Goal: Information Seeking & Learning: Understand process/instructions

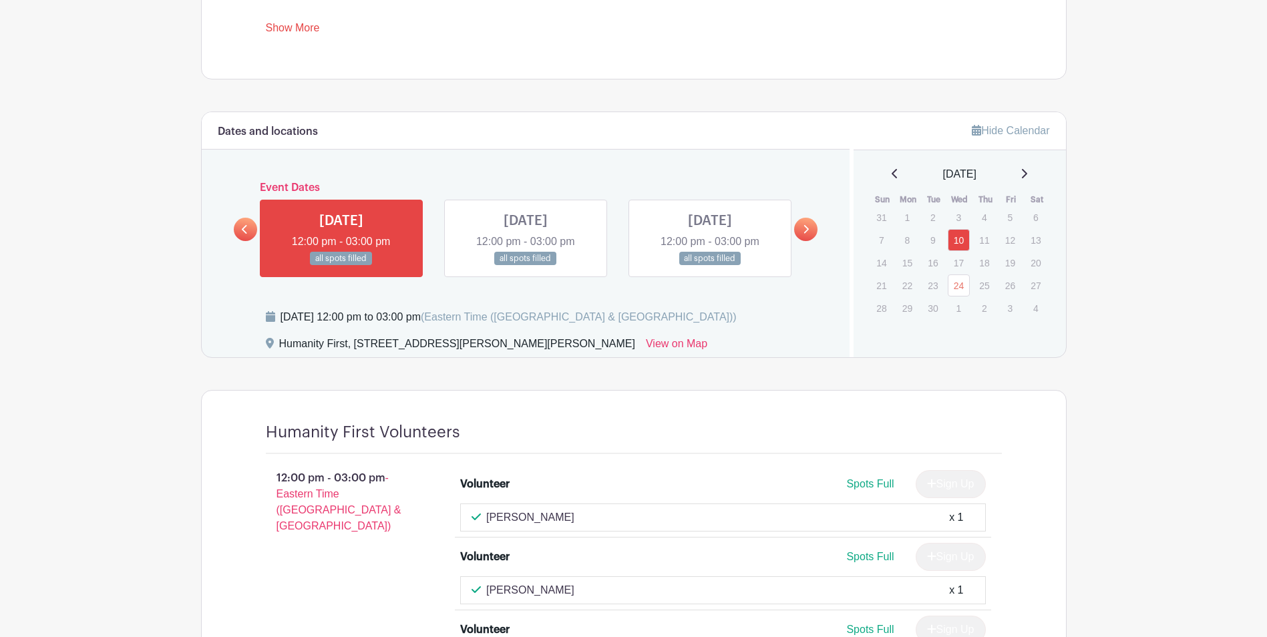
scroll to position [868, 0]
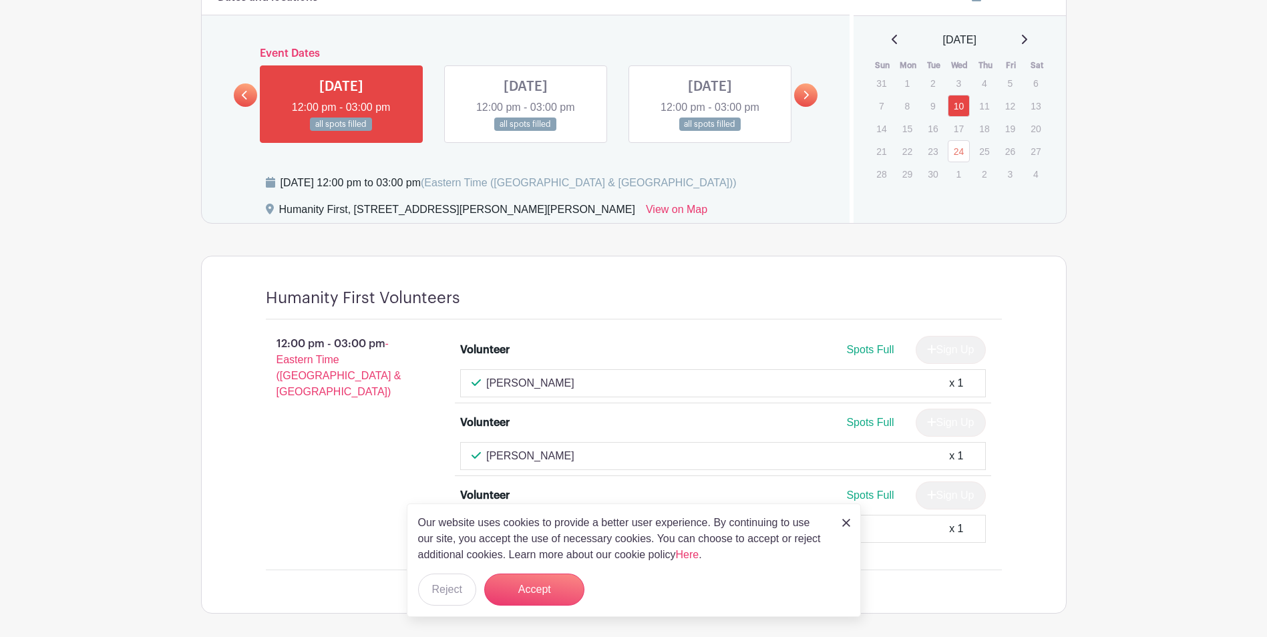
click at [825, 89] on div "Dates and locations Event Dates [DATE] 12:00 pm - 03:00 pm all spots filled [DA…" at bounding box center [526, 100] width 648 height 245
click at [817, 91] on div "Dates and locations Event Dates [DATE] 12:00 pm - 03:00 pm all spots filled [DA…" at bounding box center [526, 100] width 648 height 245
click at [813, 91] on link at bounding box center [805, 94] width 23 height 23
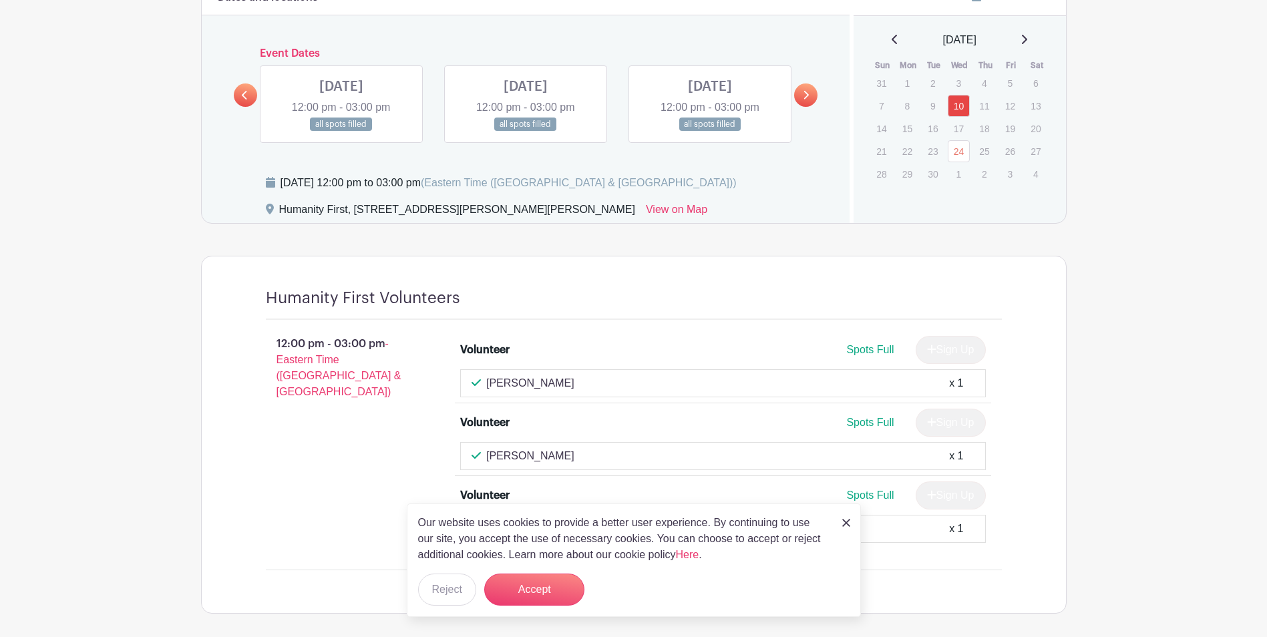
click at [813, 91] on link at bounding box center [805, 94] width 23 height 23
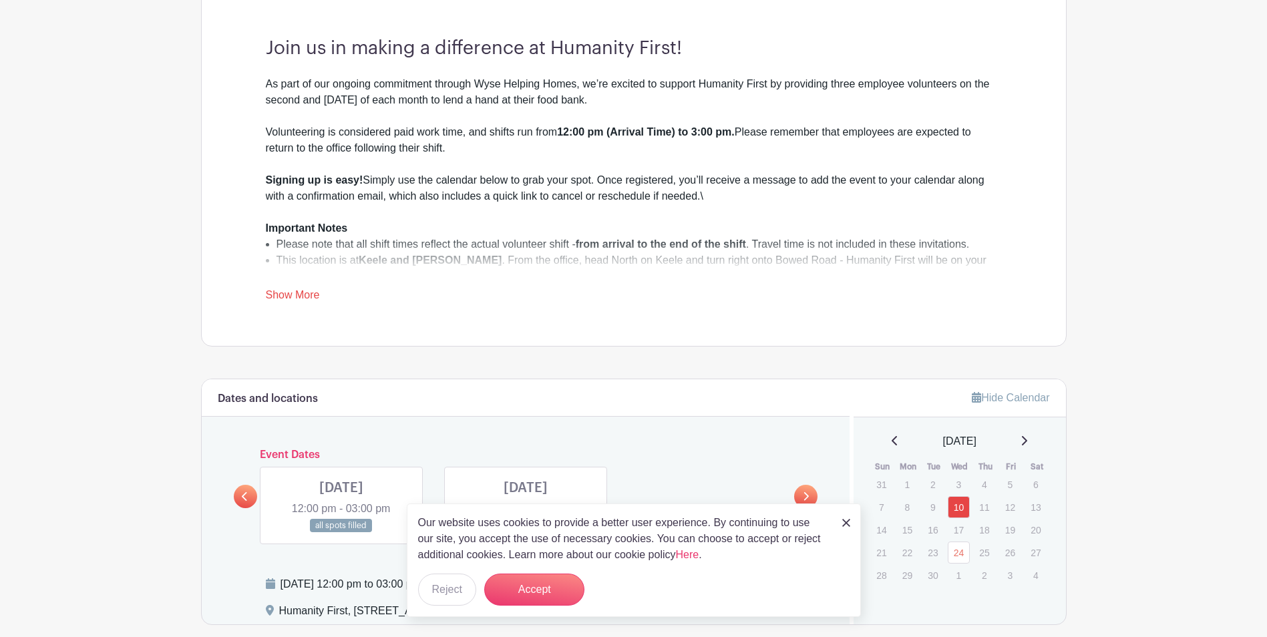
scroll to position [327, 0]
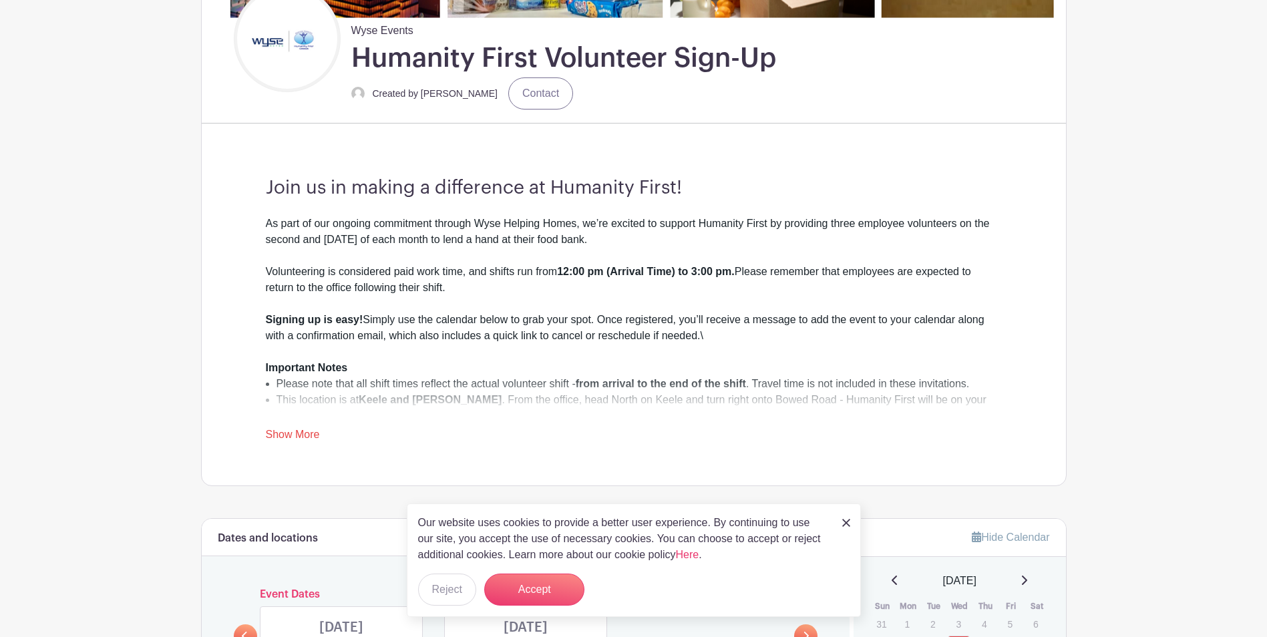
click at [293, 424] on div at bounding box center [634, 432] width 736 height 16
click at [297, 429] on link "Show More" at bounding box center [293, 437] width 54 height 17
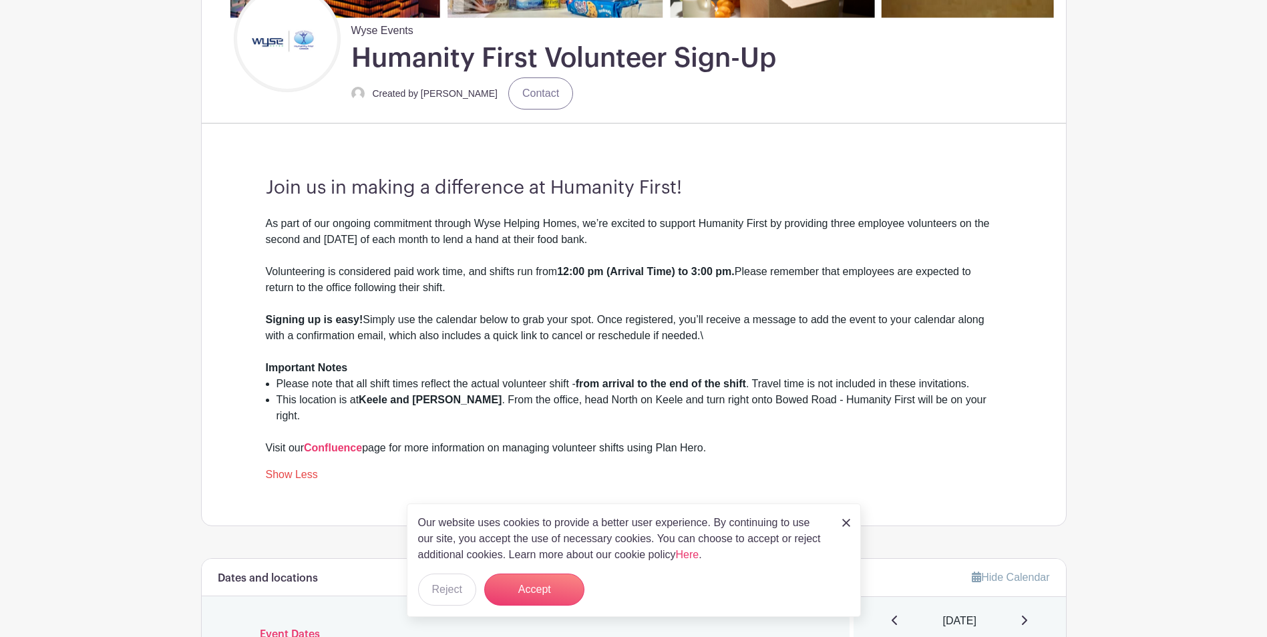
drag, startPoint x: 483, startPoint y: 280, endPoint x: 774, endPoint y: 289, distance: 291.3
click at [774, 289] on div "Volunteering is considered paid work time, and shifts run from 12:00 pm (Arriva…" at bounding box center [634, 288] width 736 height 48
click at [771, 293] on div "Volunteering is considered paid work time, and shifts run from 12:00 pm (Arriva…" at bounding box center [634, 288] width 736 height 48
click at [712, 262] on div "As part of our ongoing commitment through Wyse Helping Homes, we’re excited to …" at bounding box center [634, 240] width 736 height 48
drag, startPoint x: 873, startPoint y: 270, endPoint x: 915, endPoint y: 275, distance: 42.4
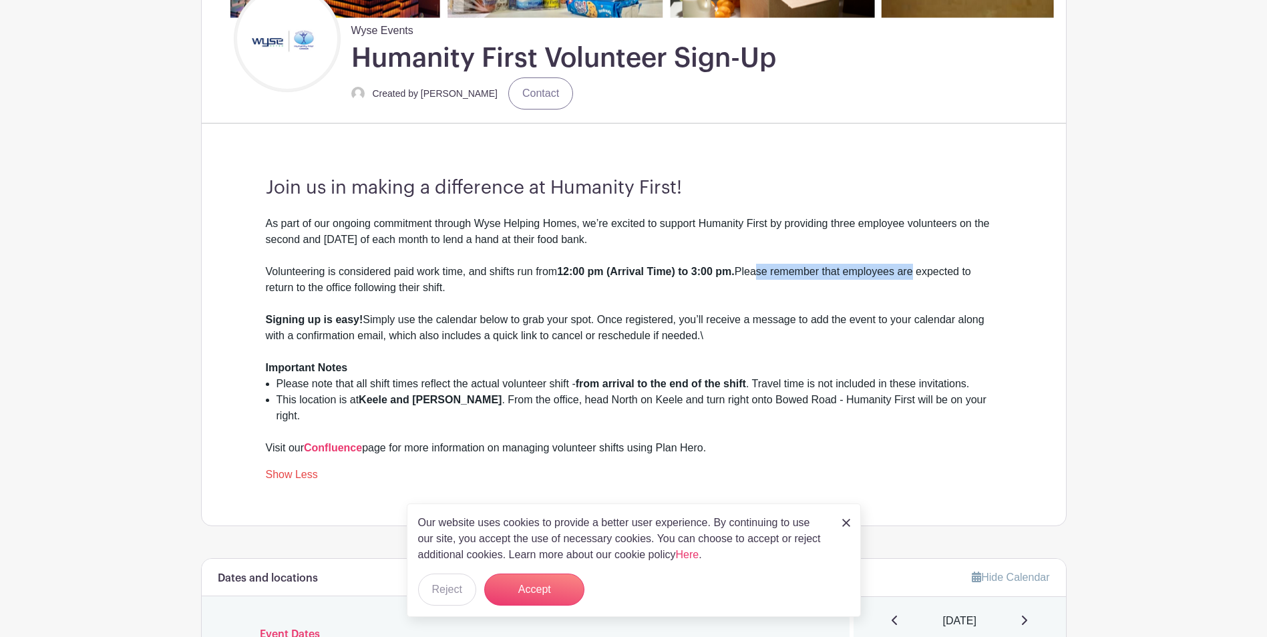
click at [915, 275] on div "Volunteering is considered paid work time, and shifts run from 12:00 pm (Arriva…" at bounding box center [634, 288] width 736 height 48
drag, startPoint x: 915, startPoint y: 275, endPoint x: 748, endPoint y: 297, distance: 168.4
click at [918, 275] on div "Volunteering is considered paid work time, and shifts run from 12:00 pm (Arriva…" at bounding box center [634, 288] width 736 height 48
click at [381, 311] on div "Volunteering is considered paid work time, and shifts run from 12:00 pm (Arriva…" at bounding box center [634, 288] width 736 height 48
drag, startPoint x: 353, startPoint y: 270, endPoint x: 536, endPoint y: 290, distance: 184.0
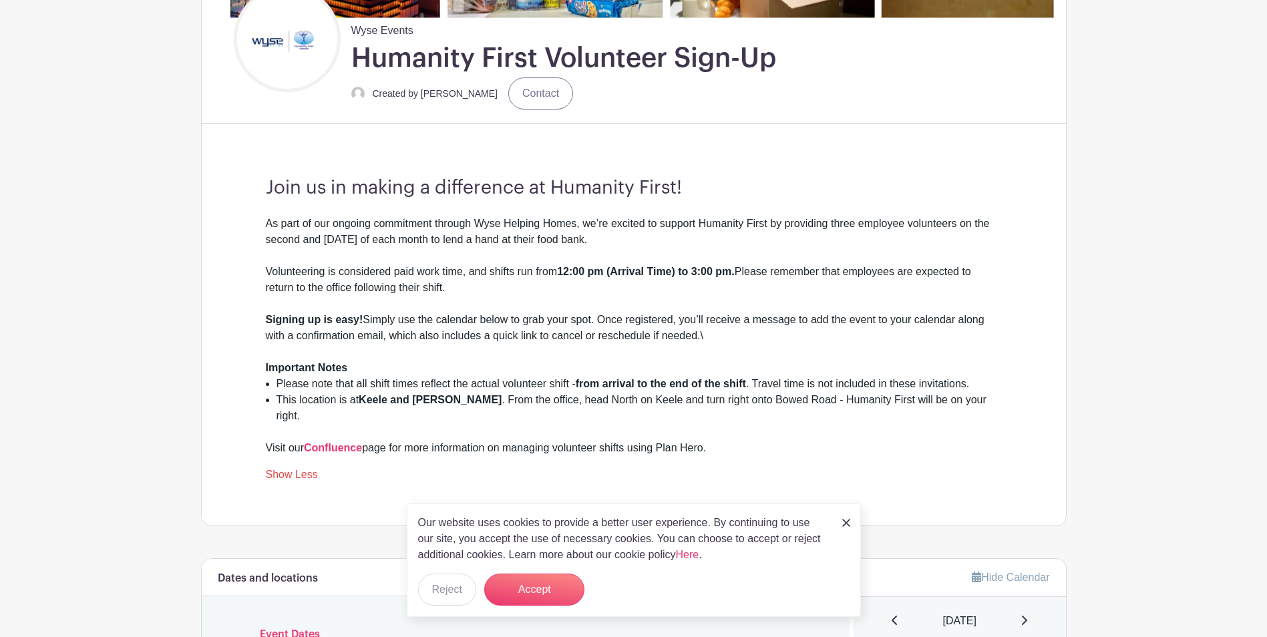
click at [536, 290] on div "Volunteering is considered paid work time, and shifts run from 12:00 pm (Arriva…" at bounding box center [634, 288] width 736 height 48
drag, startPoint x: 536, startPoint y: 290, endPoint x: 542, endPoint y: 233, distance: 57.1
click at [542, 233] on div "As part of our ongoing commitment through Wyse Helping Homes, we’re excited to …" at bounding box center [634, 240] width 736 height 48
click at [533, 271] on div "Volunteering is considered paid work time, and shifts run from 12:00 pm (Arriva…" at bounding box center [634, 288] width 736 height 48
drag, startPoint x: 546, startPoint y: 273, endPoint x: 632, endPoint y: 272, distance: 86.2
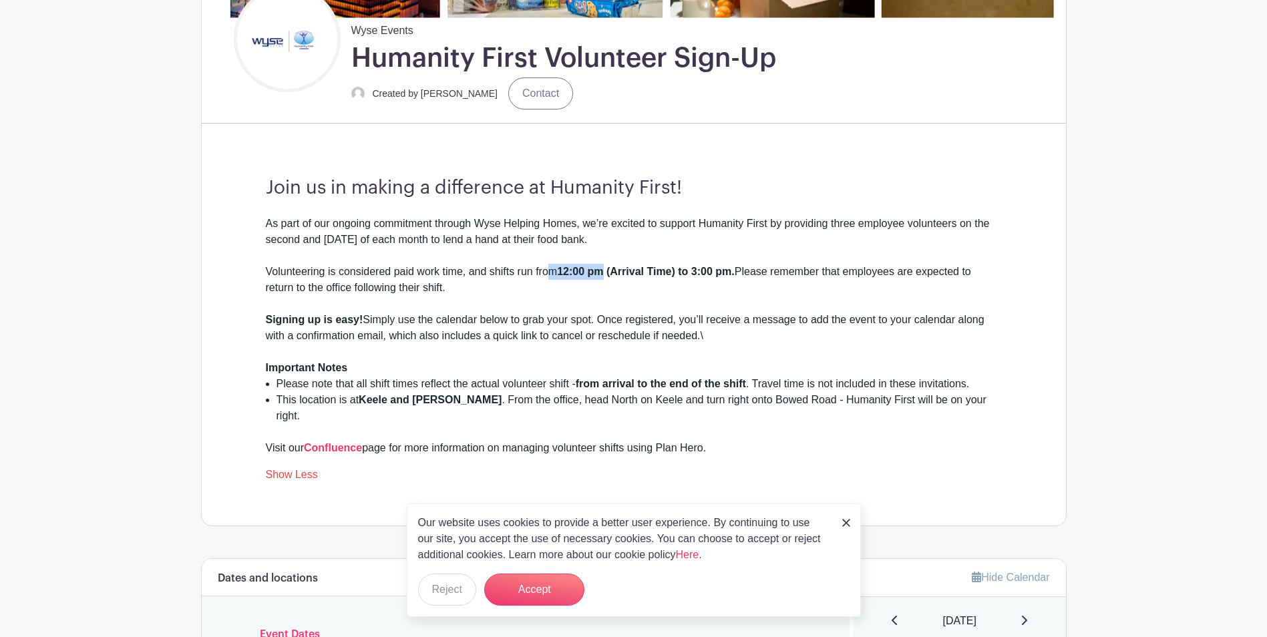
click at [632, 272] on div "Volunteering is considered paid work time, and shifts run from 12:00 pm (Arriva…" at bounding box center [634, 288] width 736 height 48
drag, startPoint x: 632, startPoint y: 272, endPoint x: 649, endPoint y: 279, distance: 18.2
click at [642, 271] on strong "12:00 pm (Arrival Time) to 3:00 pm." at bounding box center [646, 271] width 178 height 11
drag, startPoint x: 540, startPoint y: 266, endPoint x: 739, endPoint y: 280, distance: 199.5
click at [739, 280] on div "Volunteering is considered paid work time, and shifts run from 12:00 pm (Arriva…" at bounding box center [634, 288] width 736 height 48
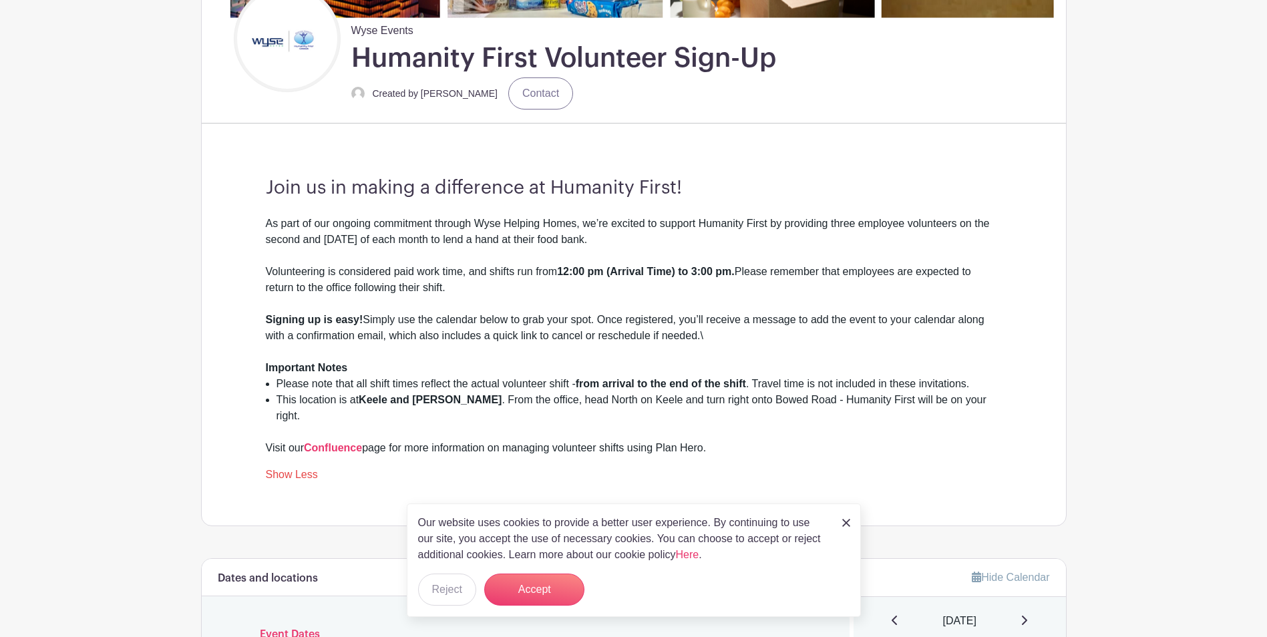
drag, startPoint x: 739, startPoint y: 280, endPoint x: 718, endPoint y: 288, distance: 22.0
click at [738, 280] on div "Volunteering is considered paid work time, and shifts run from 12:00 pm (Arriva…" at bounding box center [634, 288] width 736 height 48
click at [695, 278] on div "Volunteering is considered paid work time, and shifts run from 12:00 pm (Arriva…" at bounding box center [634, 288] width 736 height 48
click at [627, 238] on div "As part of our ongoing commitment through Wyse Helping Homes, we’re excited to …" at bounding box center [634, 240] width 736 height 48
drag, startPoint x: 627, startPoint y: 238, endPoint x: 586, endPoint y: 281, distance: 59.5
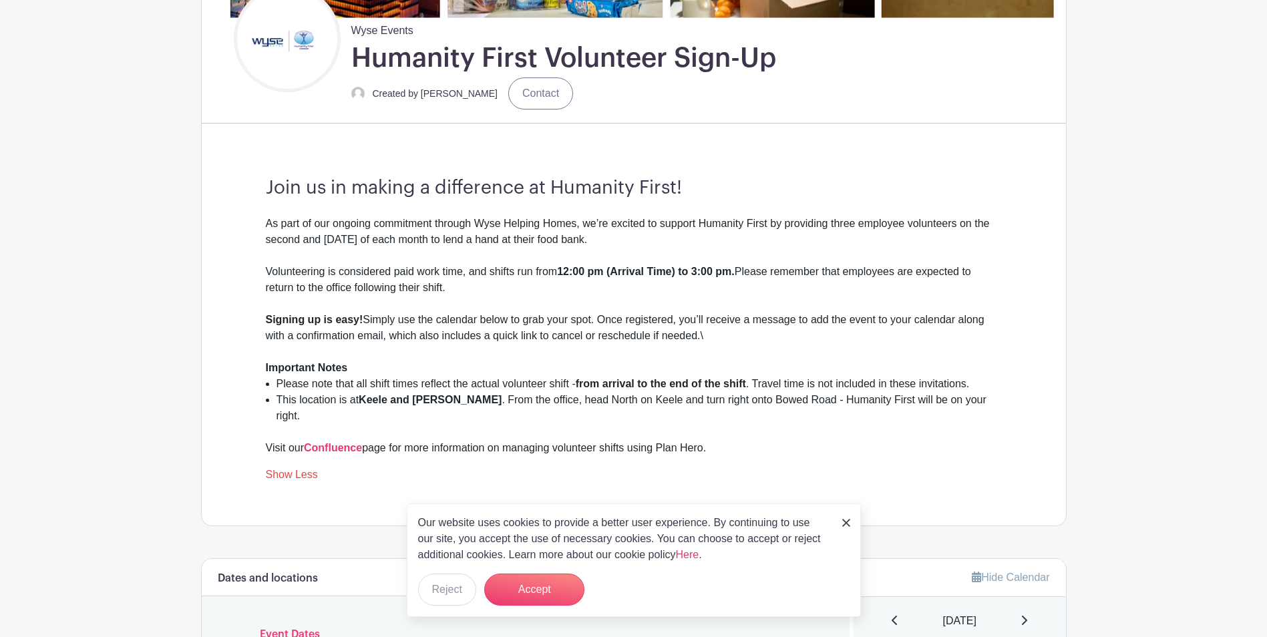
click at [590, 297] on div "Volunteering is considered paid work time, and shifts run from 12:00 pm (Arriva…" at bounding box center [634, 288] width 736 height 48
drag, startPoint x: 570, startPoint y: 268, endPoint x: 742, endPoint y: 262, distance: 171.7
click at [742, 262] on div "As part of our ongoing commitment through Wyse Helping Homes, we’re excited to …" at bounding box center [634, 336] width 736 height 240
click at [746, 264] on div "Volunteering is considered paid work time, and shifts run from 12:00 pm (Arriva…" at bounding box center [634, 288] width 736 height 48
click at [552, 272] on div "Volunteering is considered paid work time, and shifts run from 12:00 pm (Arriva…" at bounding box center [634, 288] width 736 height 48
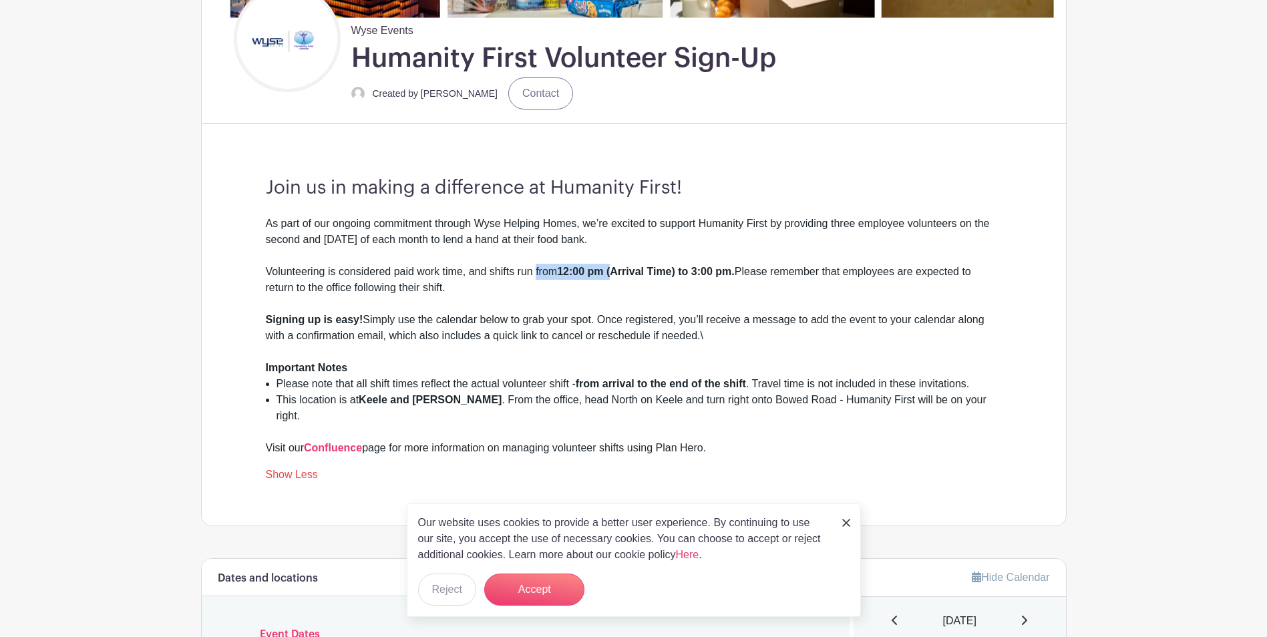
drag, startPoint x: 578, startPoint y: 267, endPoint x: 638, endPoint y: 261, distance: 60.4
click at [638, 261] on div "As part of our ongoing commitment through Wyse Helping Homes, we’re excited to …" at bounding box center [634, 336] width 736 height 240
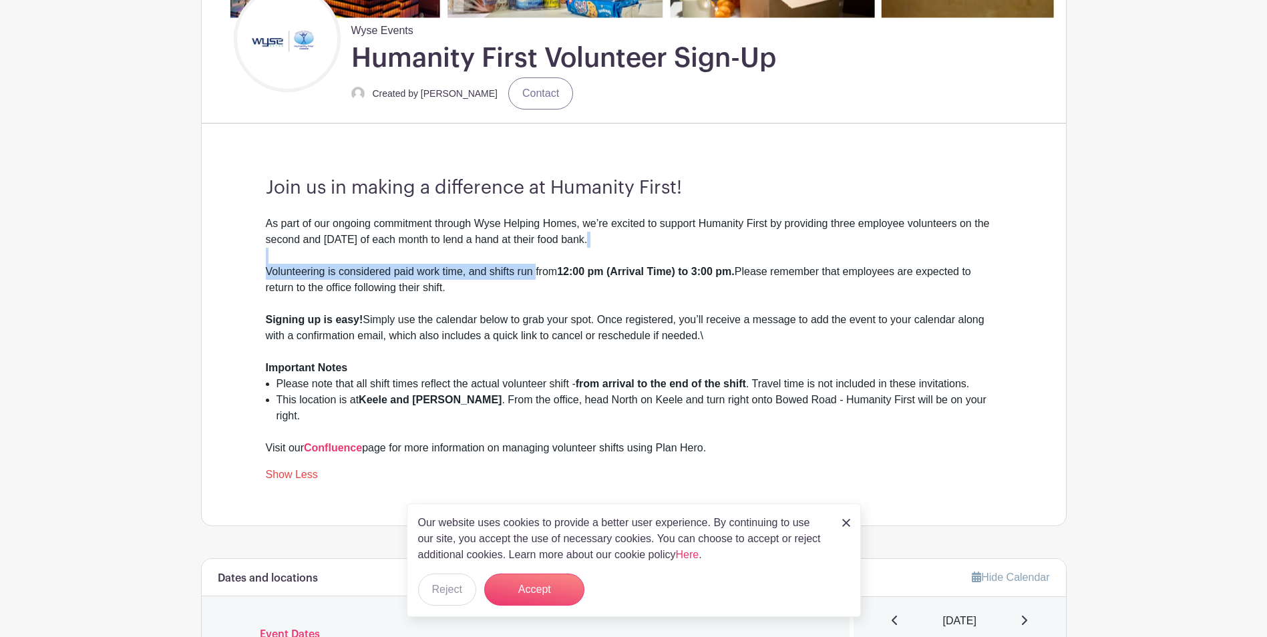
click at [638, 261] on div "As part of our ongoing commitment through Wyse Helping Homes, we’re excited to …" at bounding box center [634, 240] width 736 height 48
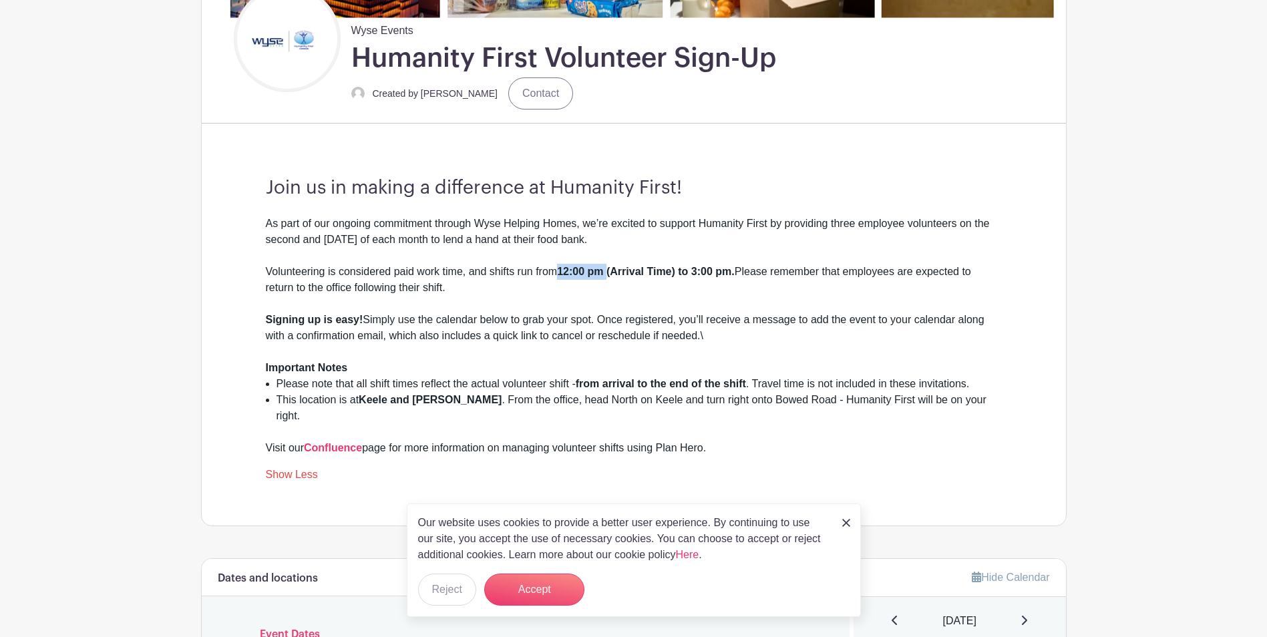
drag, startPoint x: 559, startPoint y: 272, endPoint x: 612, endPoint y: 268, distance: 52.9
click at [612, 268] on div "Volunteering is considered paid work time, and shifts run from 12:00 pm (Arriva…" at bounding box center [634, 288] width 736 height 48
drag, startPoint x: 612, startPoint y: 268, endPoint x: 636, endPoint y: 273, distance: 24.6
click at [611, 269] on strong "12:00 pm (Arrival Time) to 3:00 pm." at bounding box center [646, 271] width 178 height 11
drag, startPoint x: 683, startPoint y: 273, endPoint x: 606, endPoint y: 278, distance: 76.9
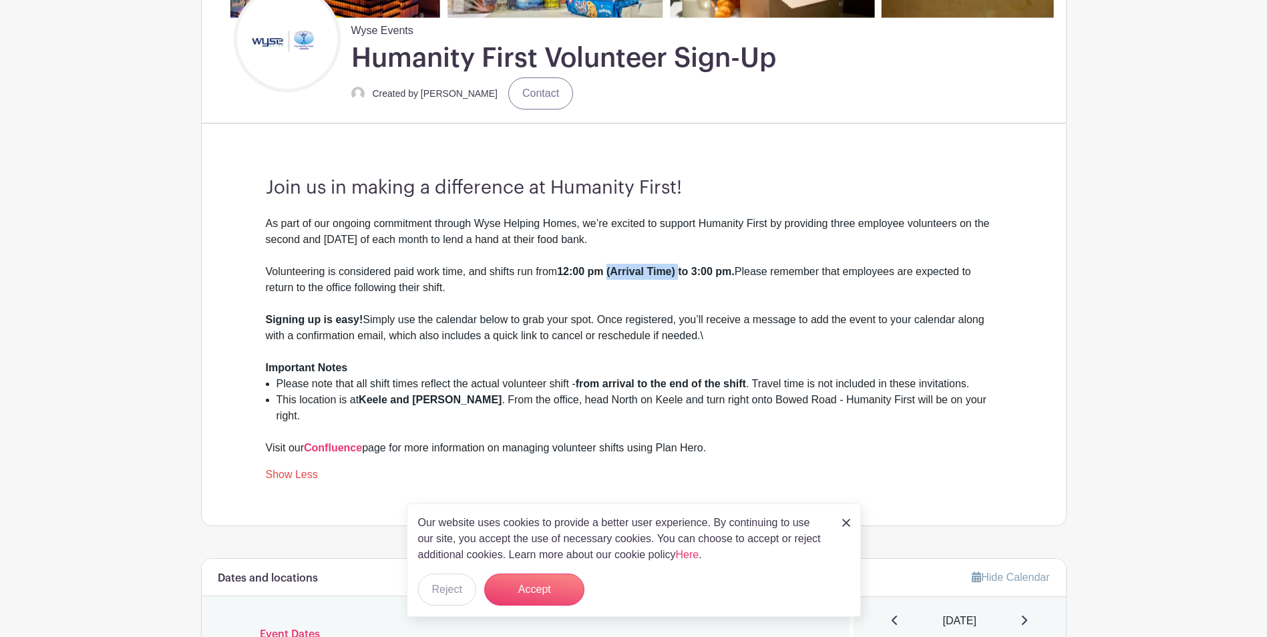
click at [606, 278] on div "Volunteering is considered paid work time, and shifts run from 12:00 pm (Arriva…" at bounding box center [634, 288] width 736 height 48
drag, startPoint x: 606, startPoint y: 278, endPoint x: 581, endPoint y: 277, distance: 24.7
click at [581, 277] on div "Volunteering is considered paid work time, and shifts run from 12:00 pm (Arriva…" at bounding box center [634, 288] width 736 height 48
drag, startPoint x: 581, startPoint y: 277, endPoint x: 512, endPoint y: 274, distance: 69.5
click at [512, 274] on div "Volunteering is considered paid work time, and shifts run from 12:00 pm (Arriva…" at bounding box center [634, 288] width 736 height 48
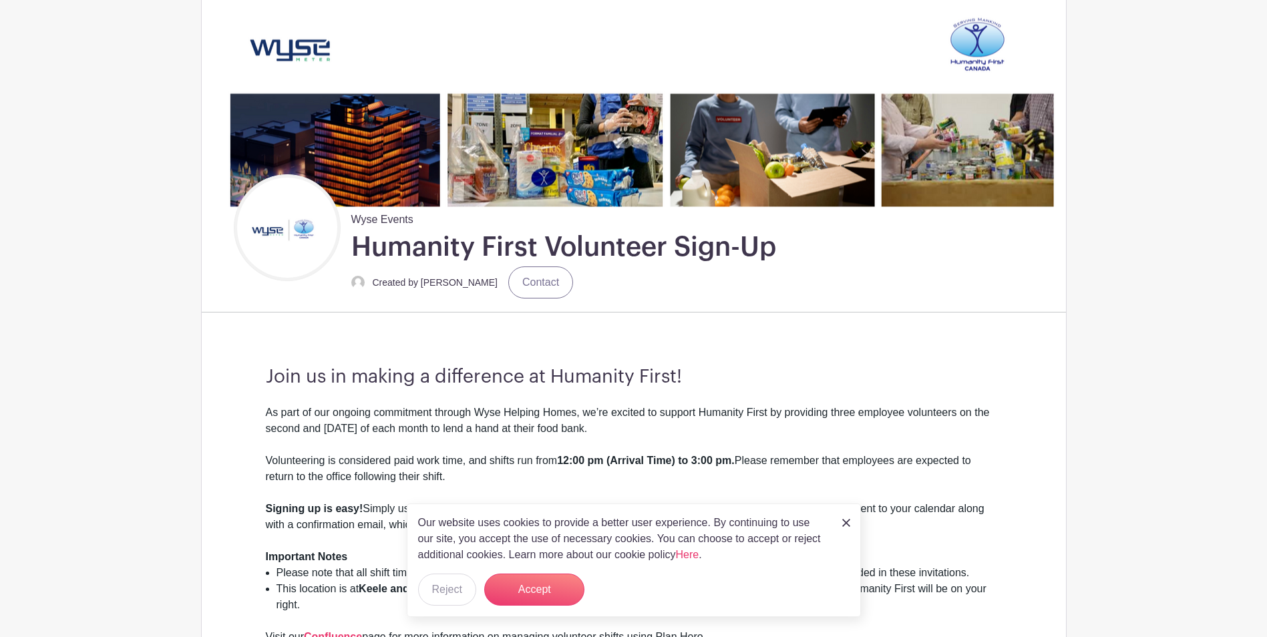
scroll to position [394, 0]
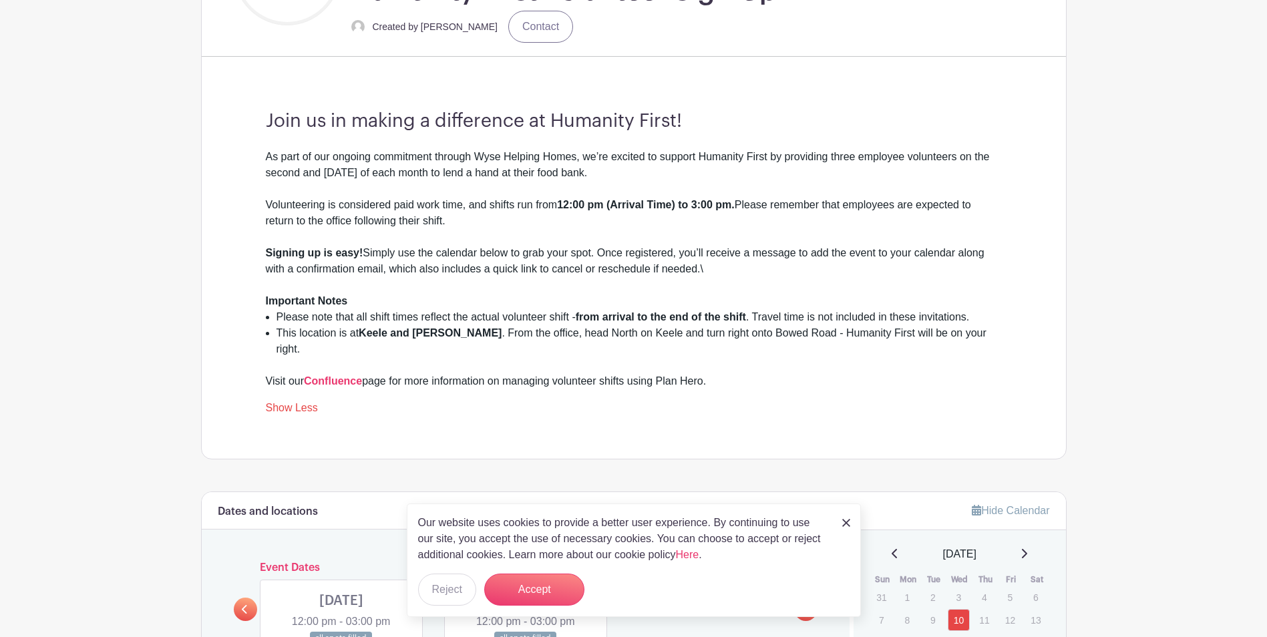
click at [843, 522] on img at bounding box center [846, 523] width 8 height 8
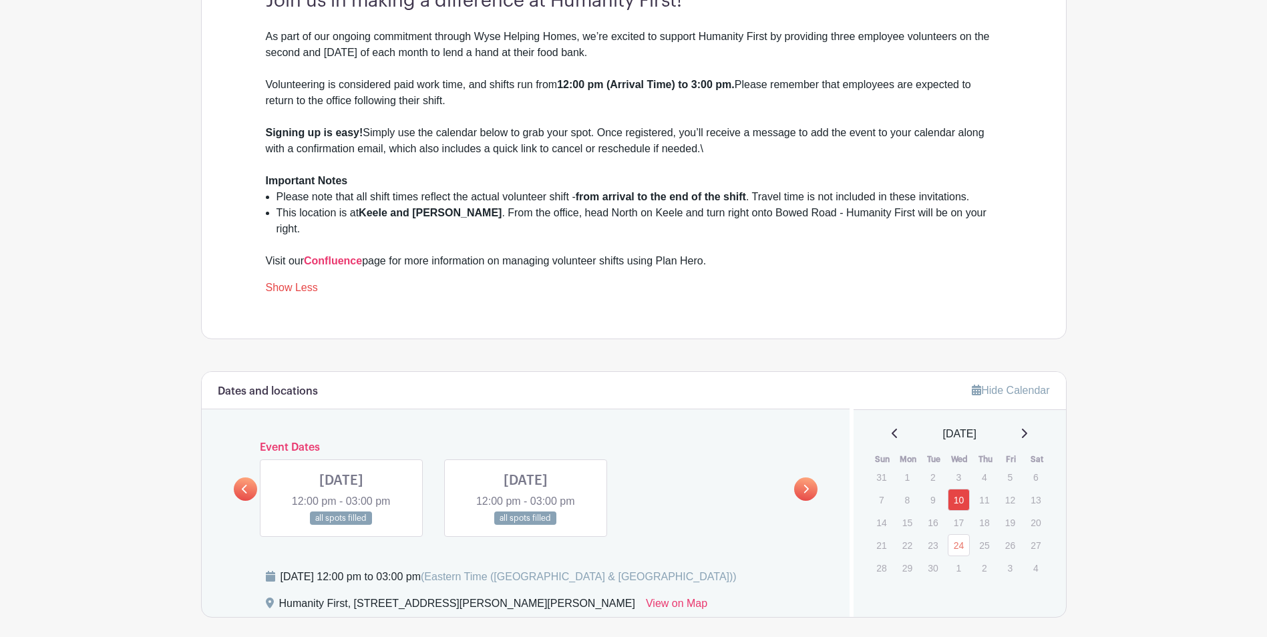
scroll to position [528, 0]
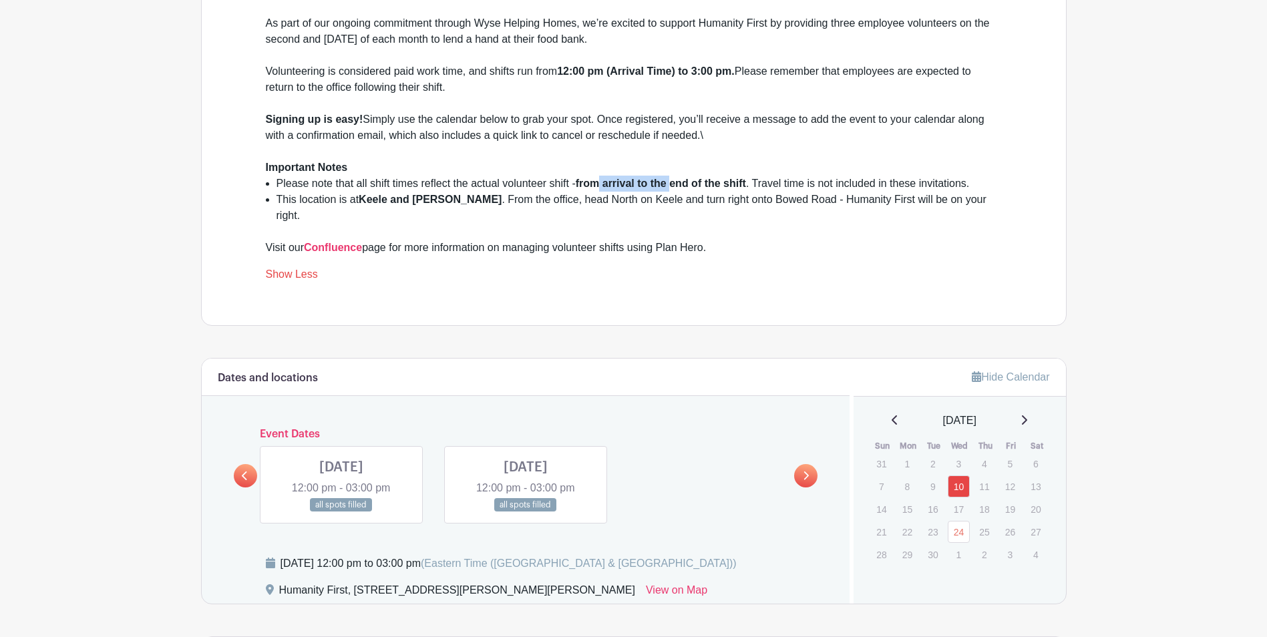
drag, startPoint x: 600, startPoint y: 189, endPoint x: 679, endPoint y: 194, distance: 79.0
click at [678, 194] on ul "Please note that all shift times reflect the actual volunteer shift - from arri…" at bounding box center [634, 200] width 736 height 48
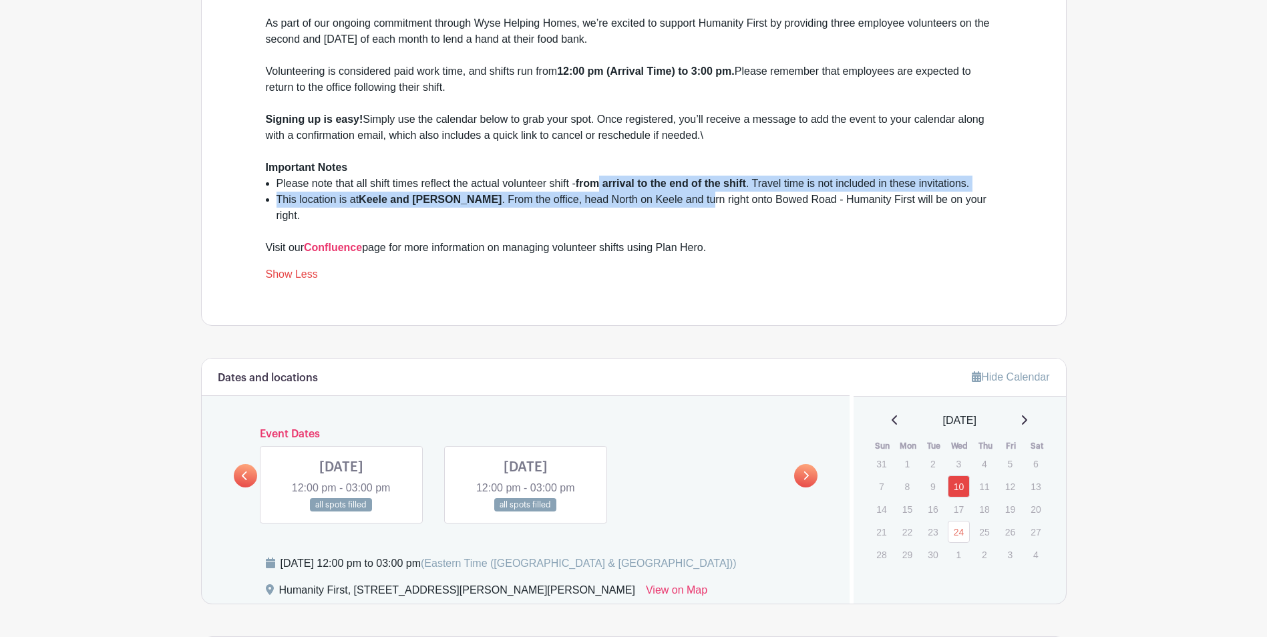
drag, startPoint x: 679, startPoint y: 194, endPoint x: 661, endPoint y: 198, distance: 17.7
click at [678, 195] on li "This location is at [GEOGRAPHIC_DATA] and [GEOGRAPHIC_DATA] . From the office, …" at bounding box center [638, 208] width 725 height 32
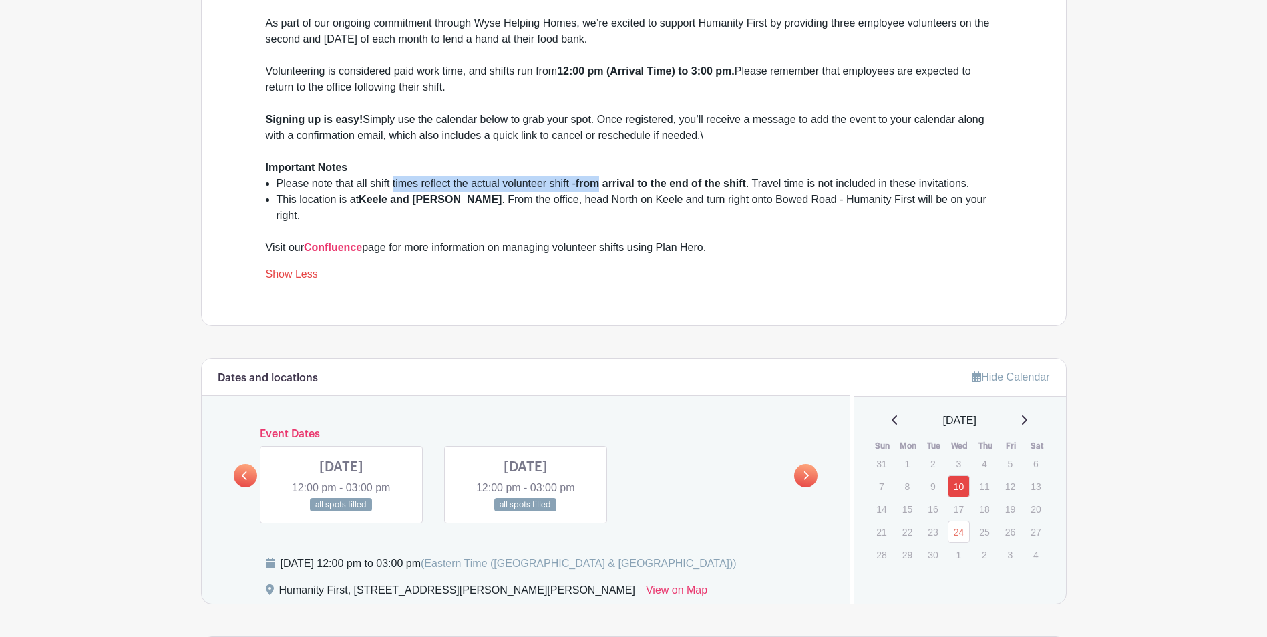
drag, startPoint x: 394, startPoint y: 189, endPoint x: 600, endPoint y: 184, distance: 205.8
click at [600, 184] on li "Please note that all shift times reflect the actual volunteer shift - from arri…" at bounding box center [638, 184] width 725 height 16
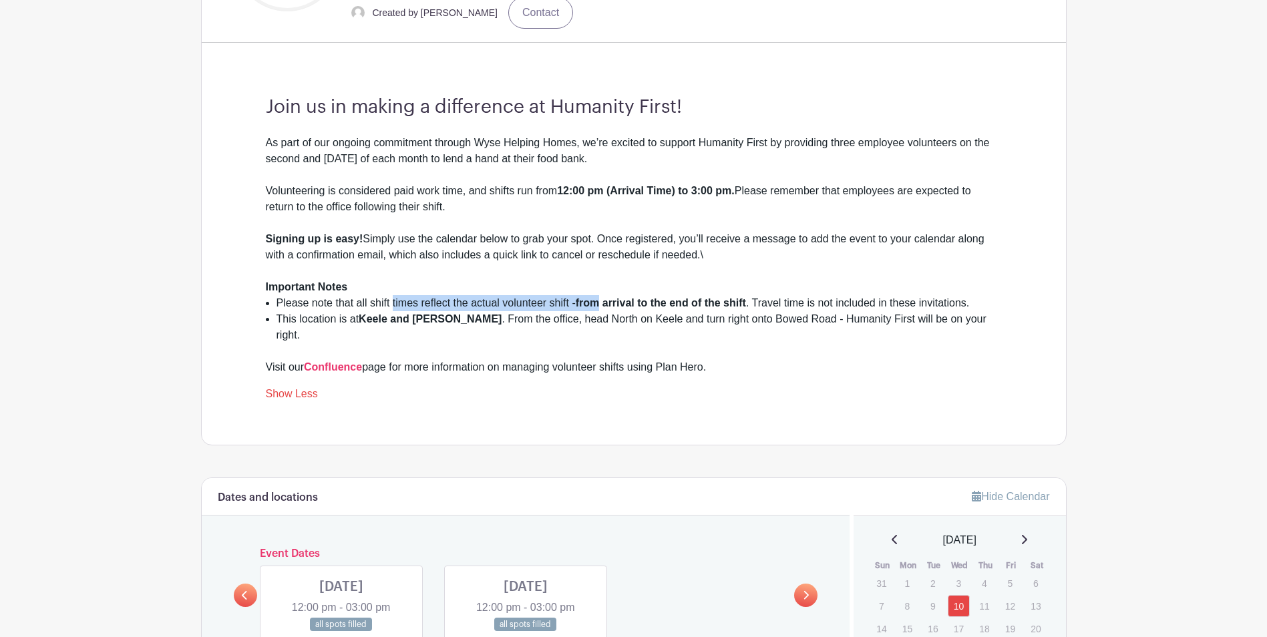
scroll to position [327, 0]
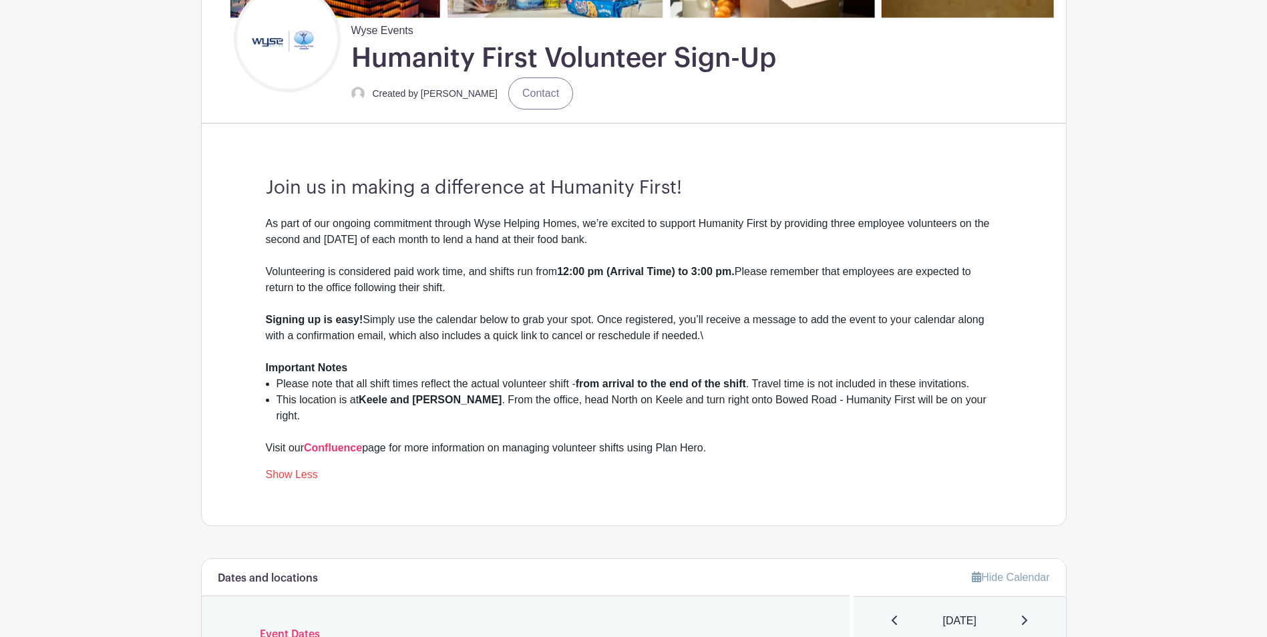
click at [518, 213] on div "Join us in making a difference at Humanity First! As part of our ongoing commit…" at bounding box center [634, 329] width 800 height 391
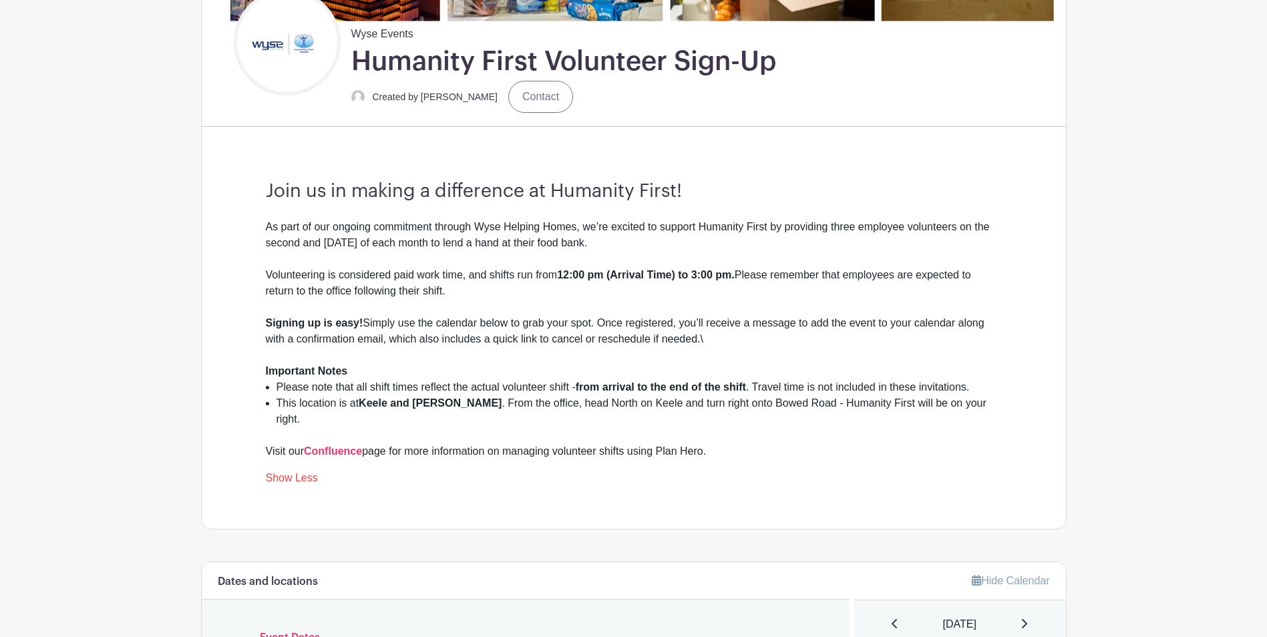
scroll to position [260, 0]
